Goal: Information Seeking & Learning: Learn about a topic

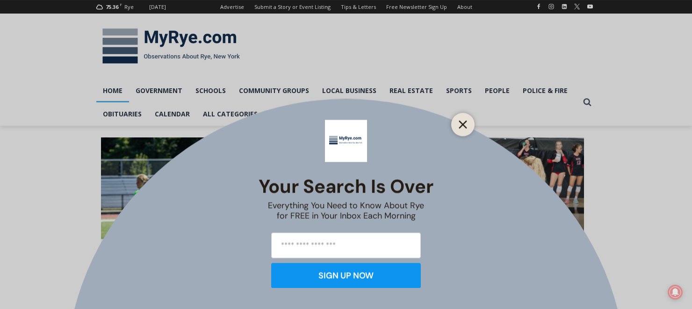
click at [466, 127] on line "Close" at bounding box center [463, 124] width 7 height 7
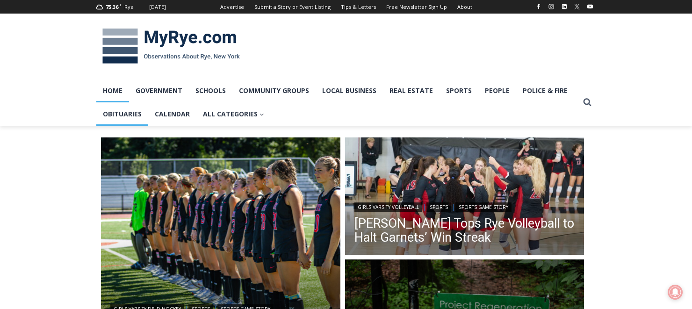
click at [125, 114] on link "Obituaries" at bounding box center [122, 113] width 52 height 23
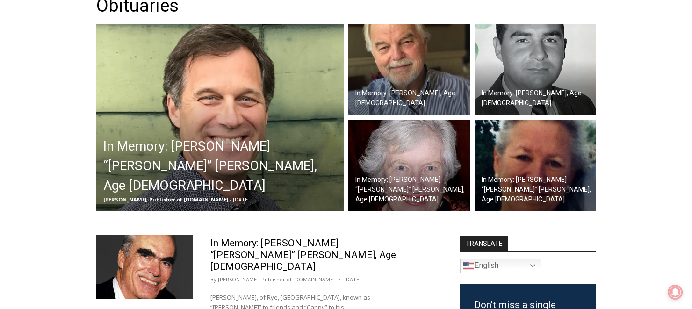
scroll to position [165, 0]
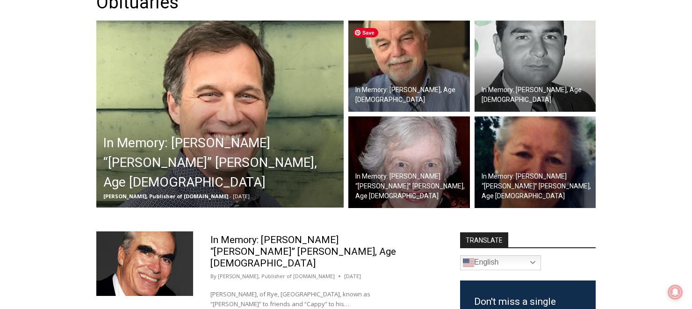
click at [414, 67] on img at bounding box center [410, 67] width 122 height 92
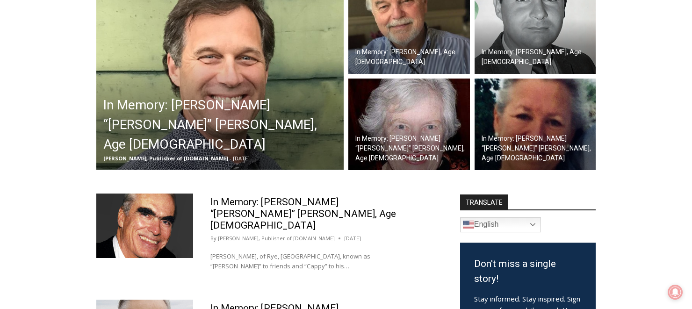
scroll to position [251, 0]
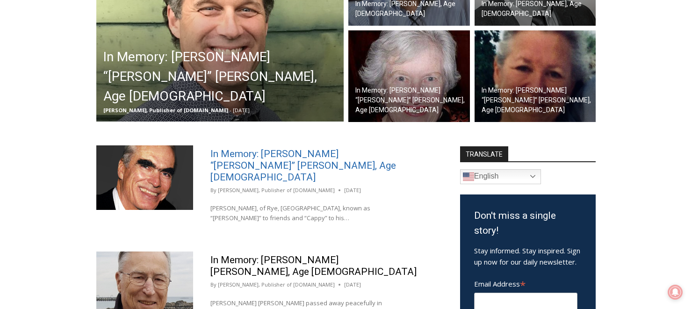
click at [265, 156] on link "In Memory: [PERSON_NAME] “[PERSON_NAME]” [PERSON_NAME], Age [DEMOGRAPHIC_DATA]" at bounding box center [304, 165] width 186 height 35
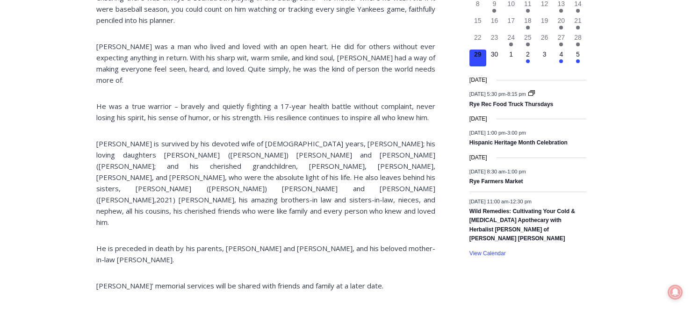
scroll to position [442, 0]
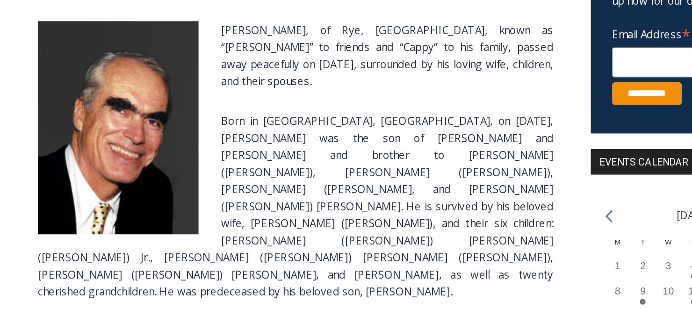
scroll to position [146, 0]
